Goal: Task Accomplishment & Management: Manage account settings

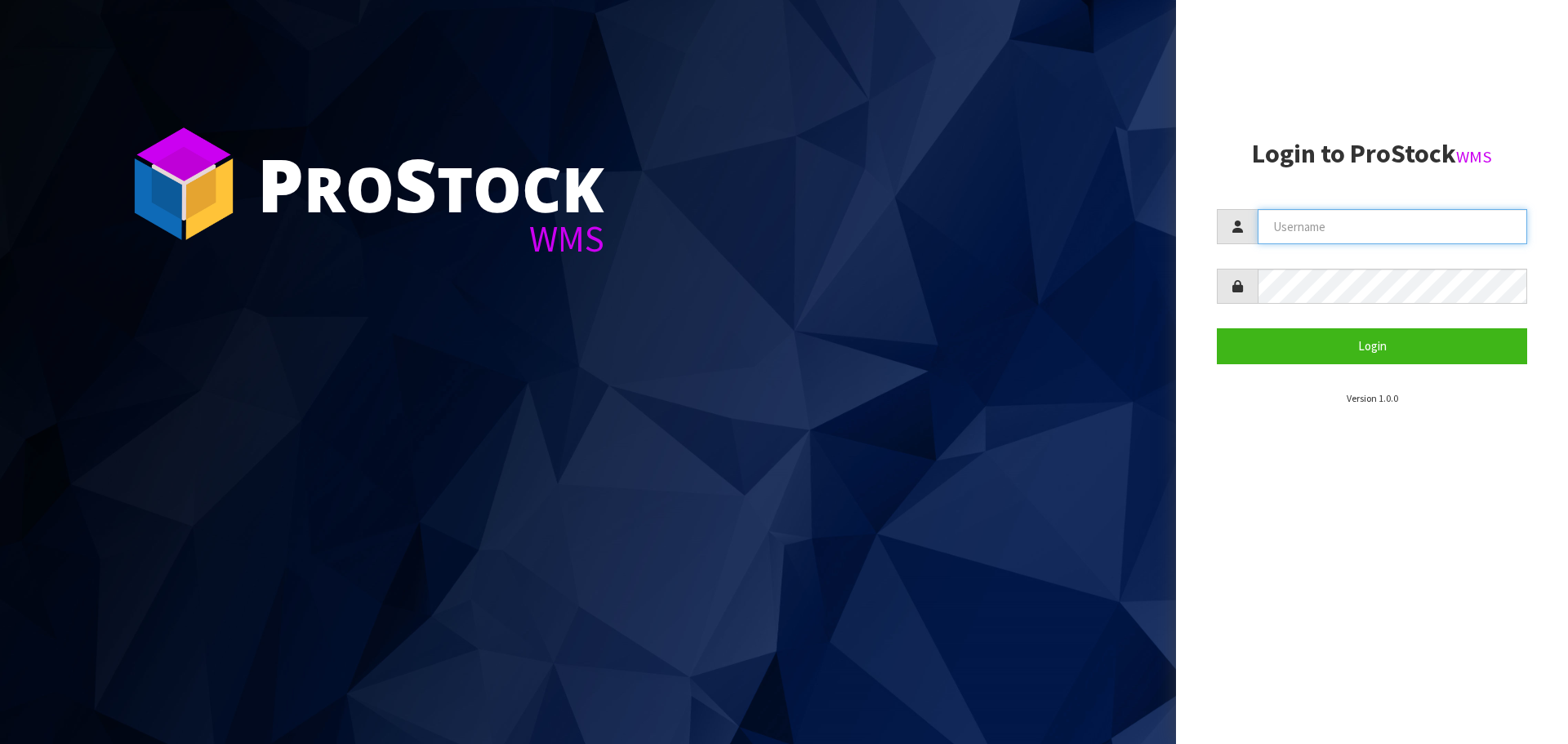
click at [1305, 226] on input "text" at bounding box center [1393, 226] width 270 height 35
type input "PACIFICBIOLOGICS"
click at [1217, 328] on button "Login" at bounding box center [1373, 345] width 310 height 35
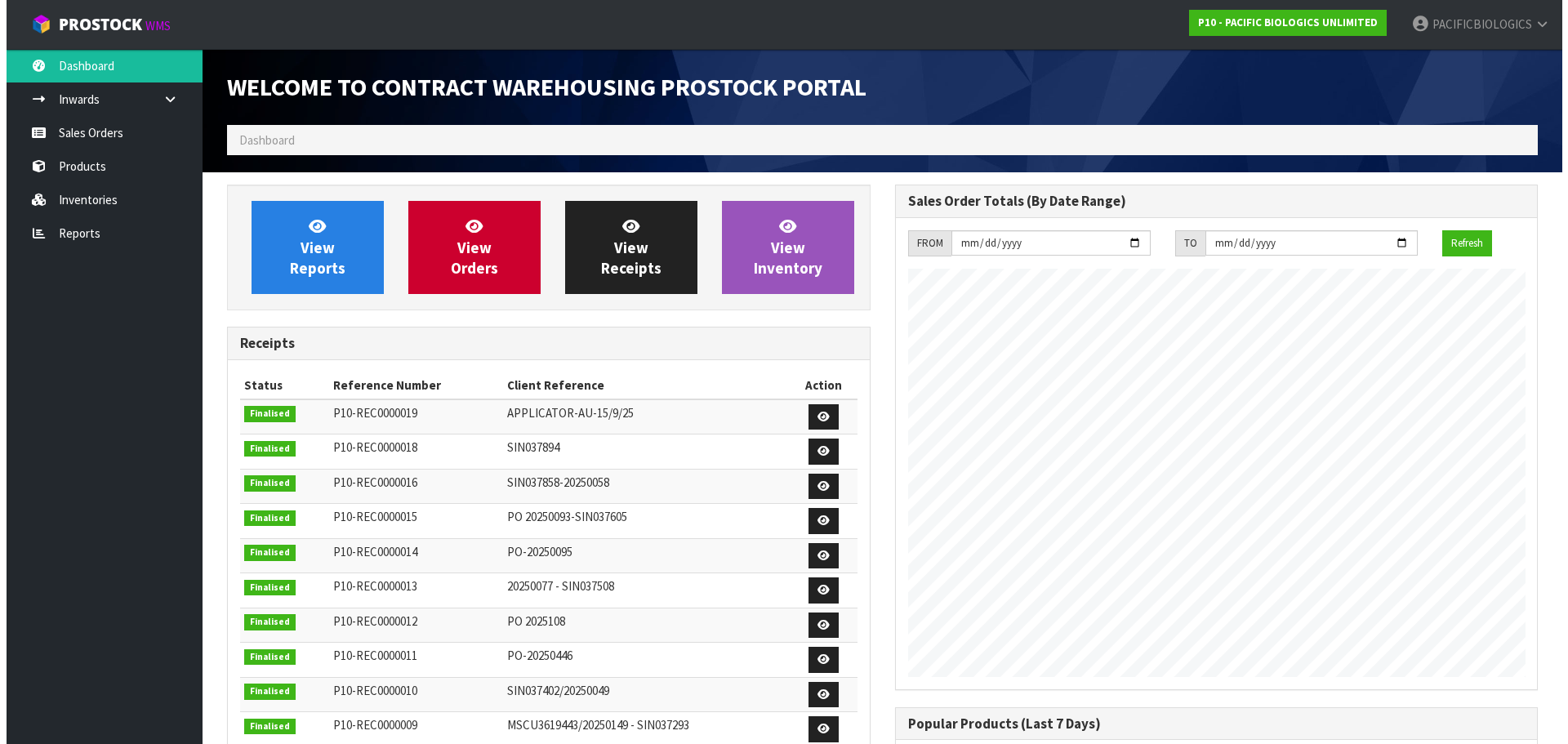
scroll to position [906, 668]
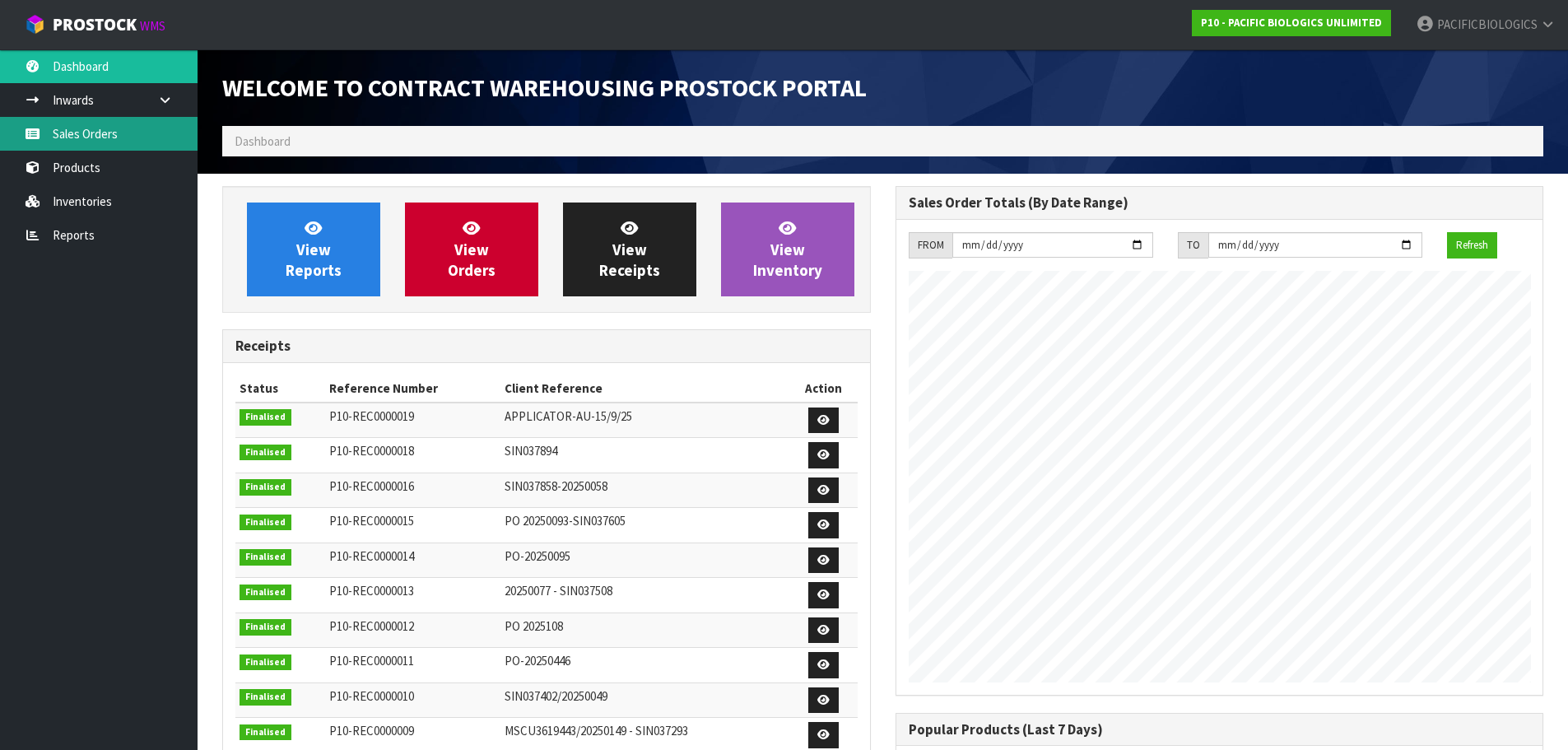
click at [144, 137] on link "Sales Orders" at bounding box center [99, 133] width 198 height 34
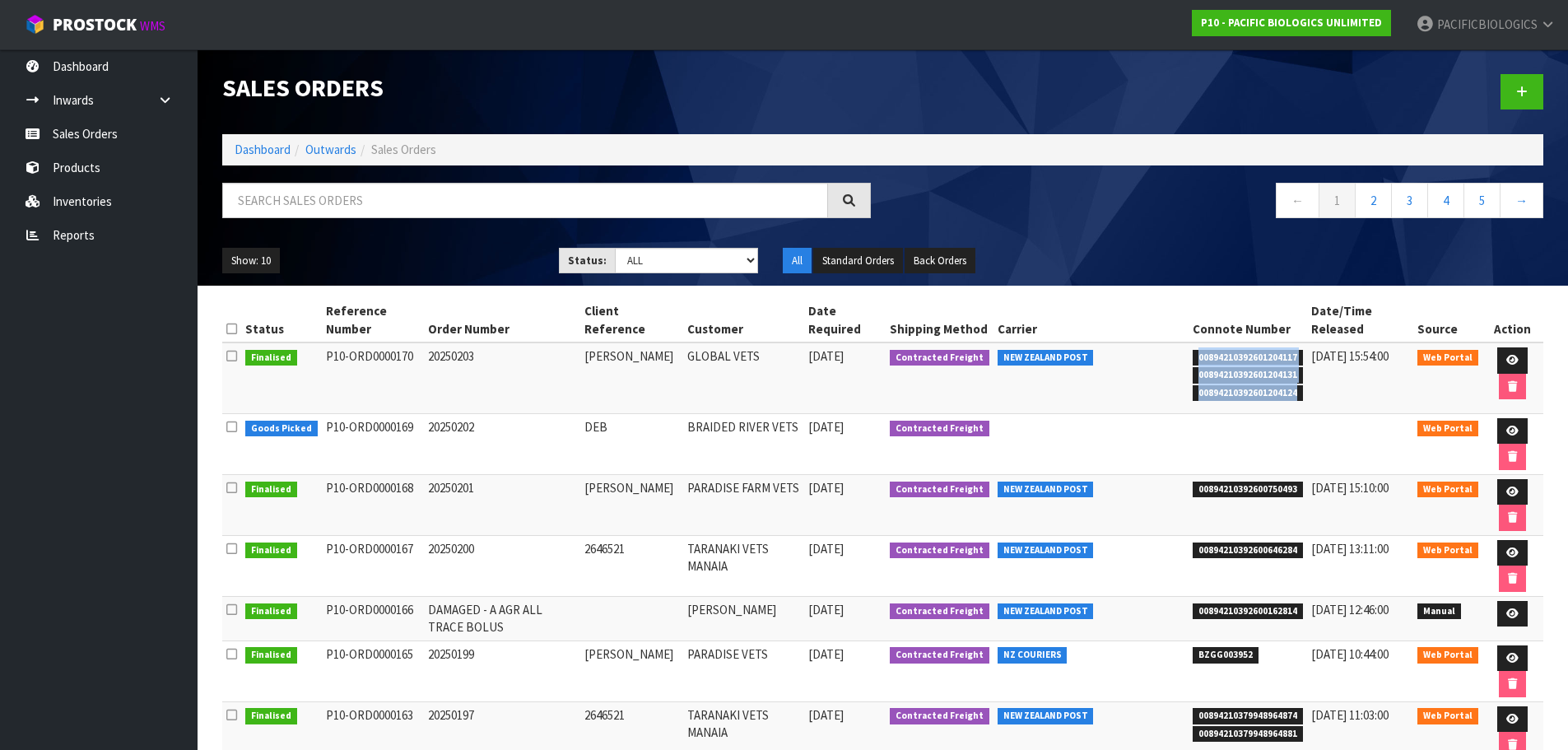
drag, startPoint x: 1294, startPoint y: 398, endPoint x: 1180, endPoint y: 356, distance: 121.5
click at [1180, 356] on tr "Finalised P10-ORD0000170 20250203 [PERSON_NAME] GLOBAL VETS [DATE] Contracted F…" at bounding box center [883, 378] width 1321 height 71
copy tr "00894210392601204117 00894210392601204131 00894210392601204124"
click at [1300, 357] on td "00894210392601204117 00894210392601204131 00894210392601204124" at bounding box center [1248, 378] width 119 height 71
drag, startPoint x: 1292, startPoint y: 356, endPoint x: 1190, endPoint y: 356, distance: 102.0
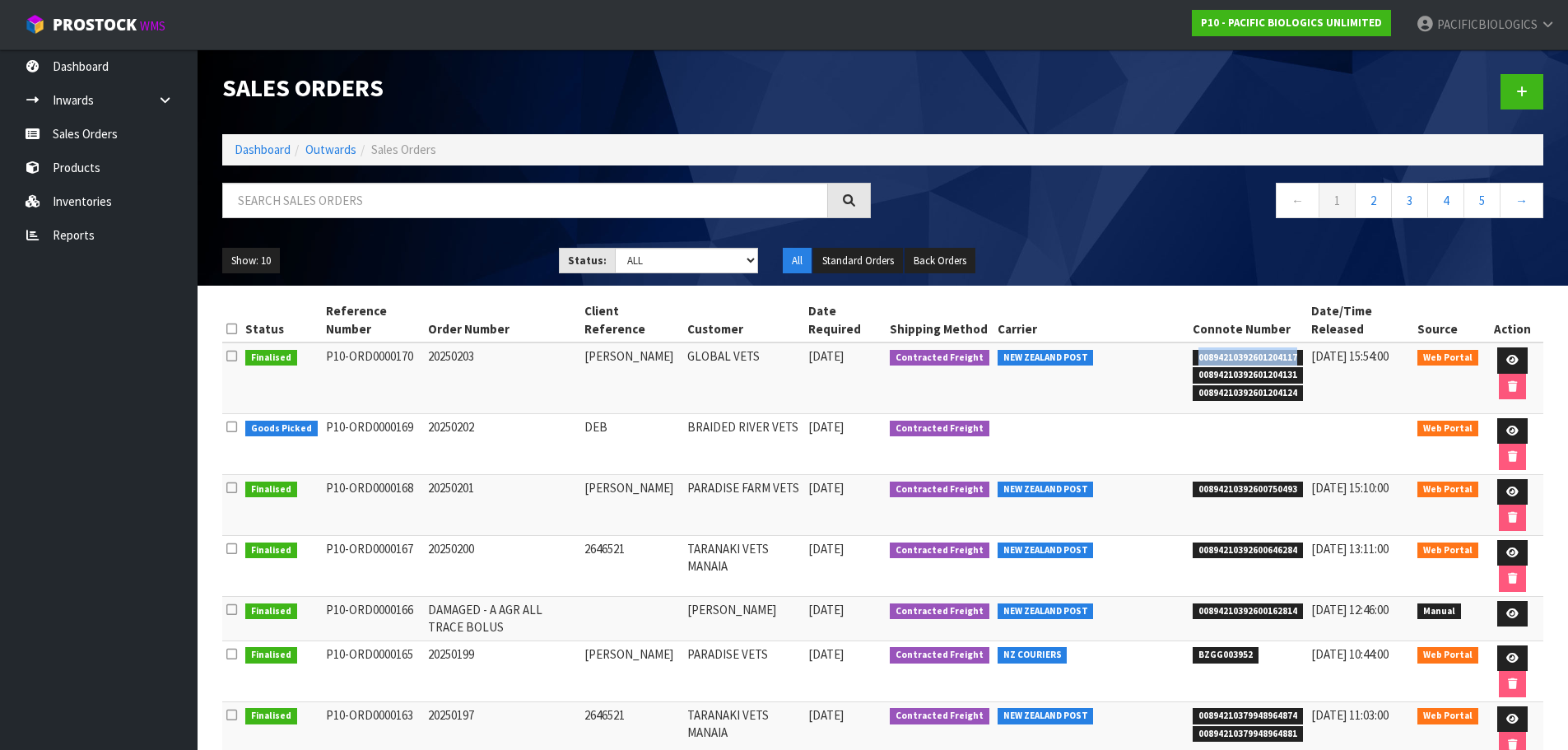
click at [1193, 356] on li "00894210392601204117" at bounding box center [1248, 356] width 110 height 17
copy span "00894210392601204117"
click at [63, 232] on link "Reports" at bounding box center [99, 235] width 198 height 34
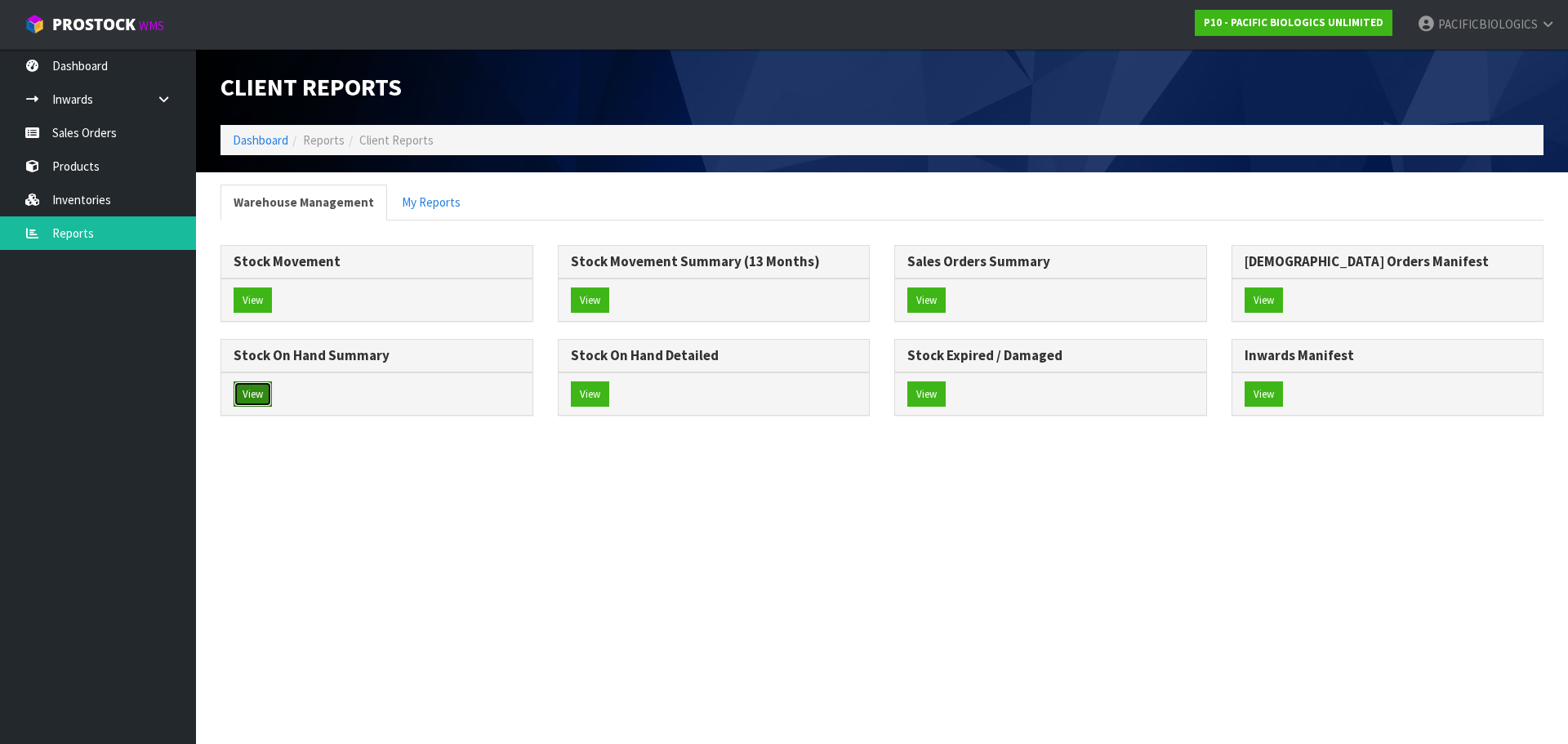
click at [254, 392] on button "View" at bounding box center [252, 394] width 38 height 26
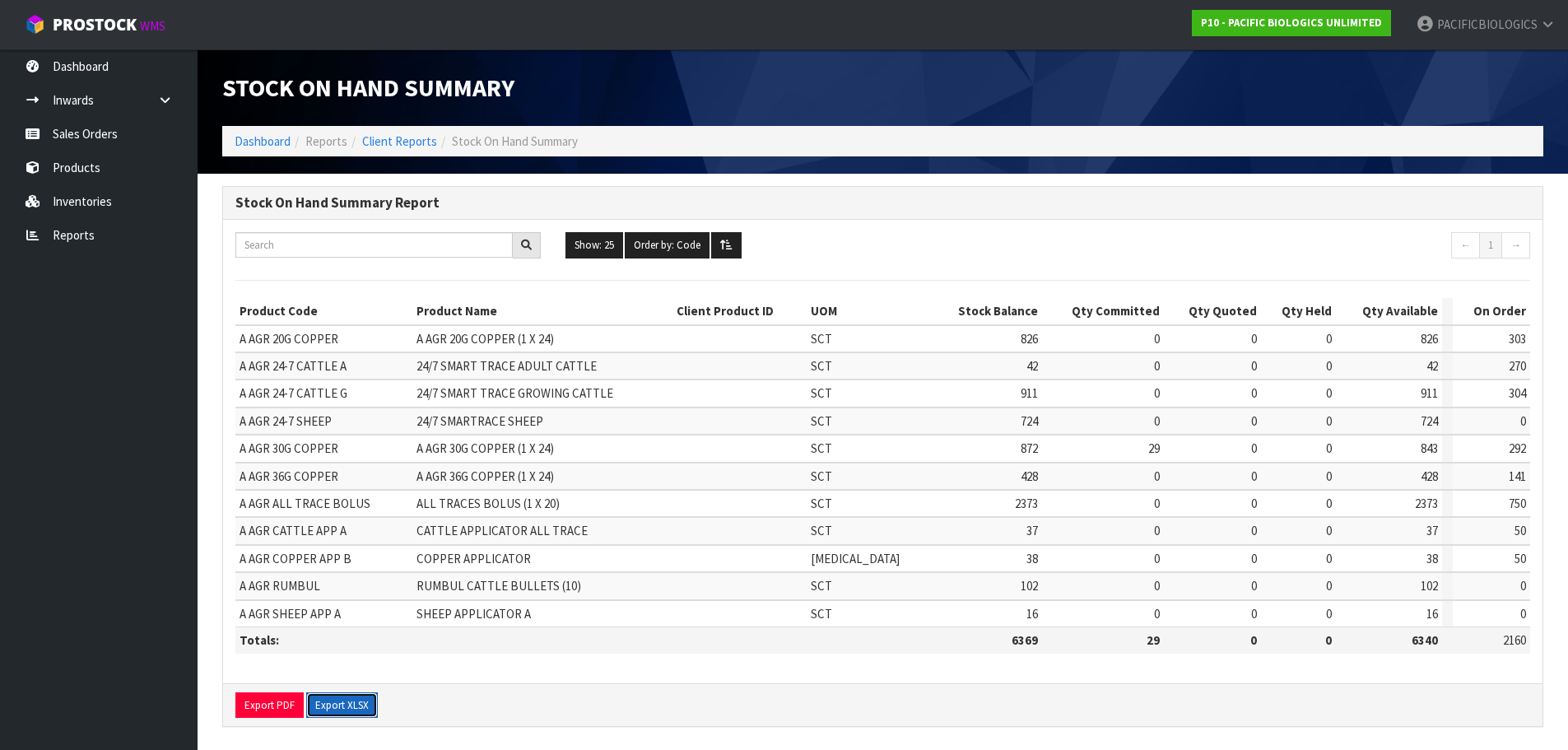
click at [346, 709] on button "Export XLSX" at bounding box center [342, 706] width 72 height 26
click at [88, 142] on link "Sales Orders" at bounding box center [99, 133] width 198 height 34
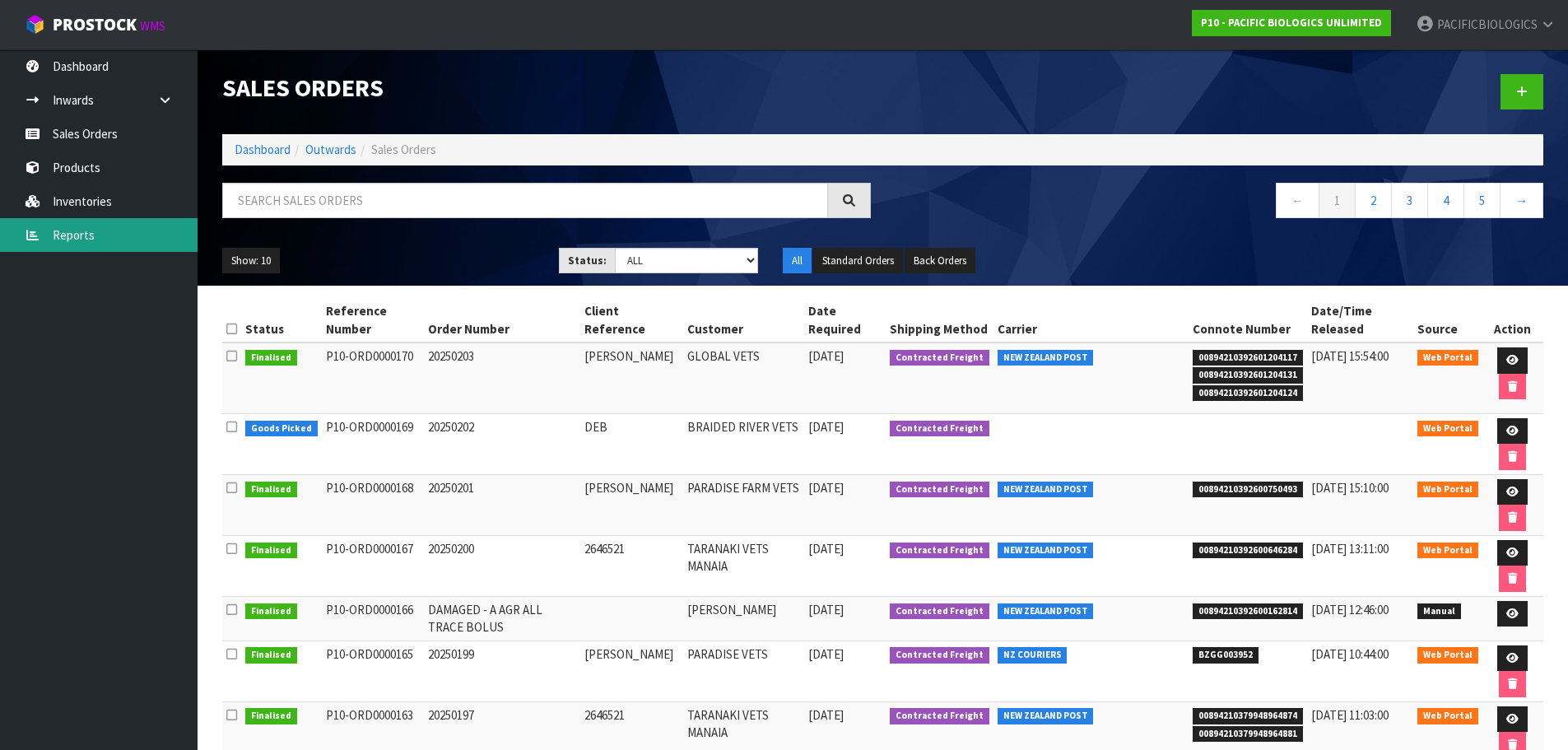
click at [72, 230] on link "Reports" at bounding box center [99, 235] width 198 height 34
